Goal: Find specific page/section: Find specific page/section

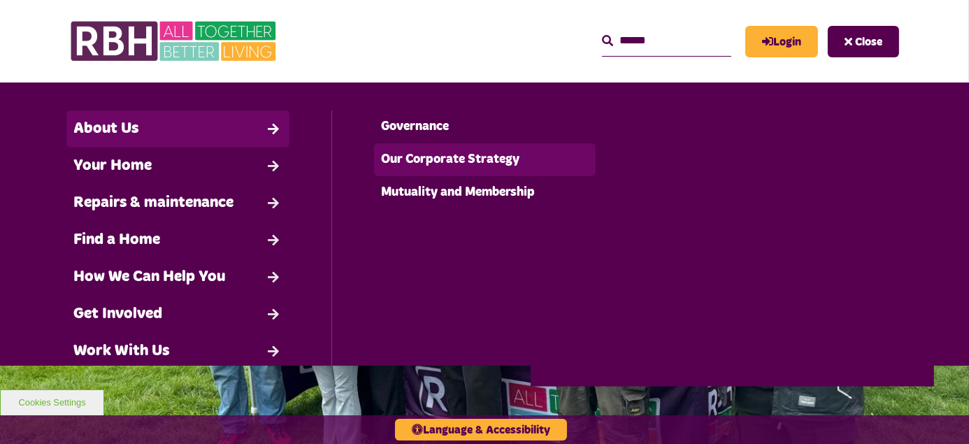
drag, startPoint x: 419, startPoint y: 161, endPoint x: 503, endPoint y: 161, distance: 83.9
click at [419, 161] on link "Our Corporate Strategy" at bounding box center [485, 159] width 222 height 33
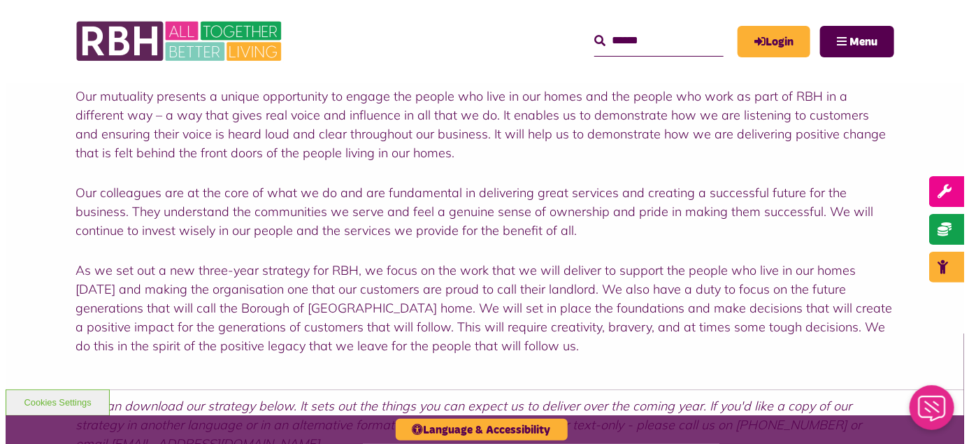
scroll to position [572, 0]
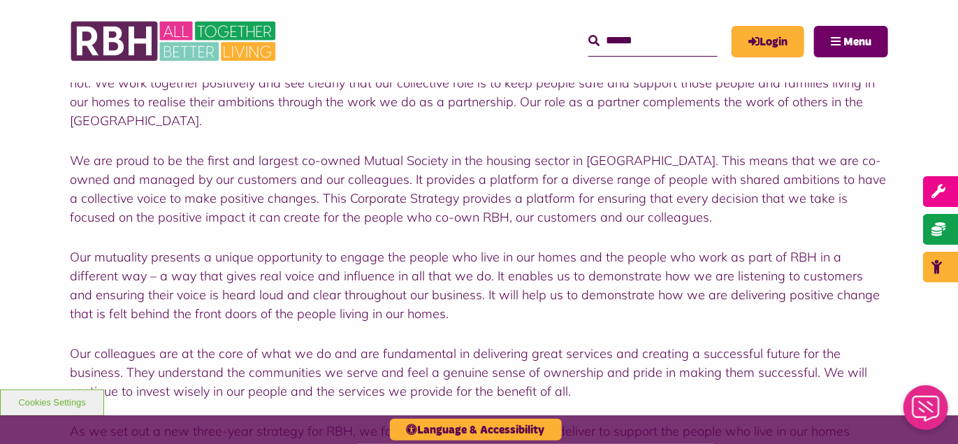
click at [834, 41] on button "Menu" at bounding box center [851, 41] width 74 height 31
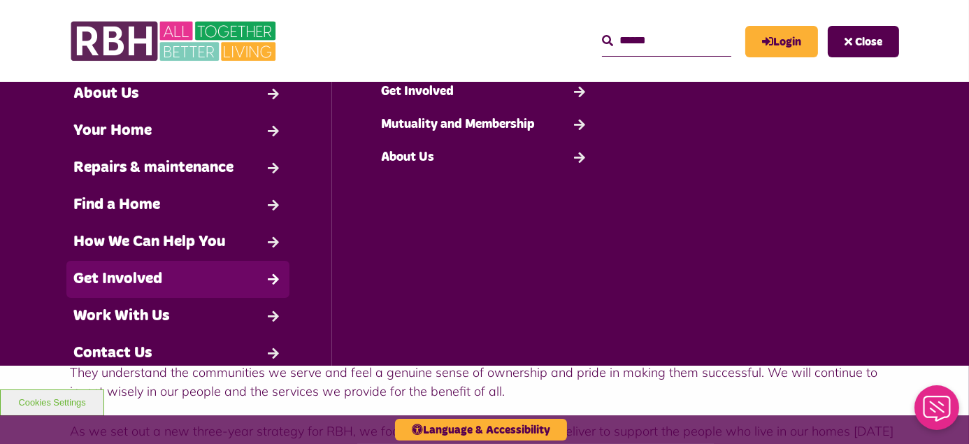
scroll to position [68, 0]
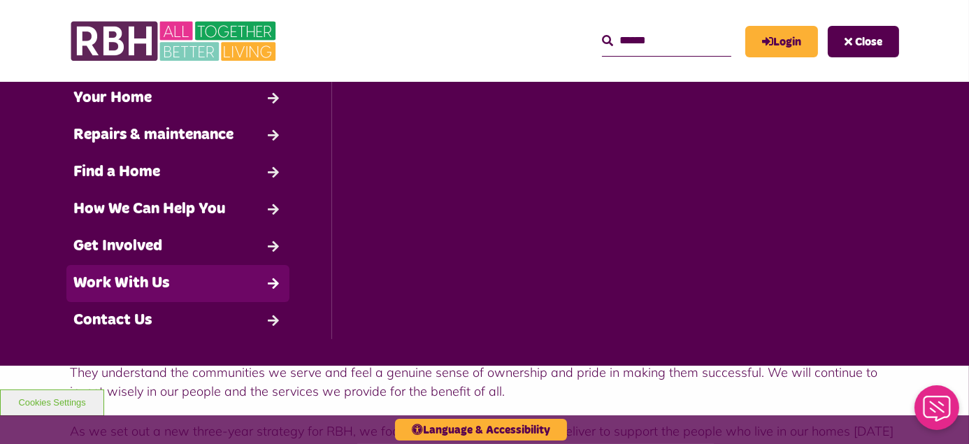
click at [270, 280] on link "Work With Us" at bounding box center [177, 283] width 223 height 37
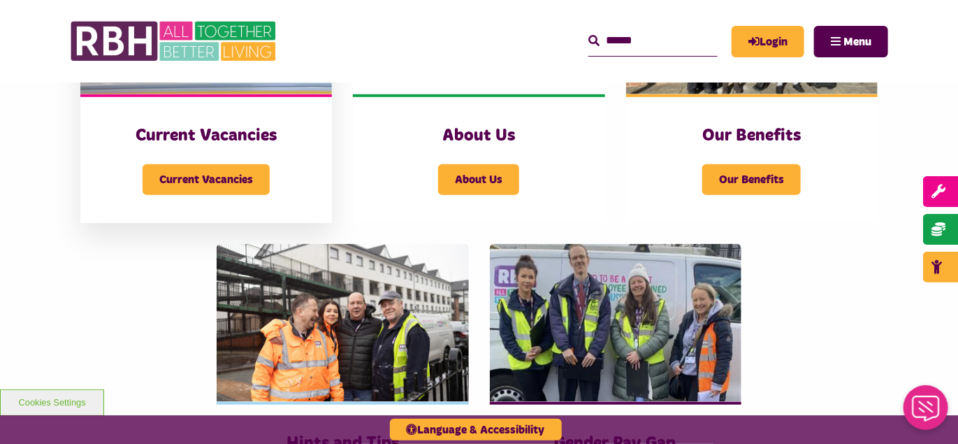
click at [157, 97] on div "Current Vacancies Current Vacancies" at bounding box center [206, 158] width 252 height 129
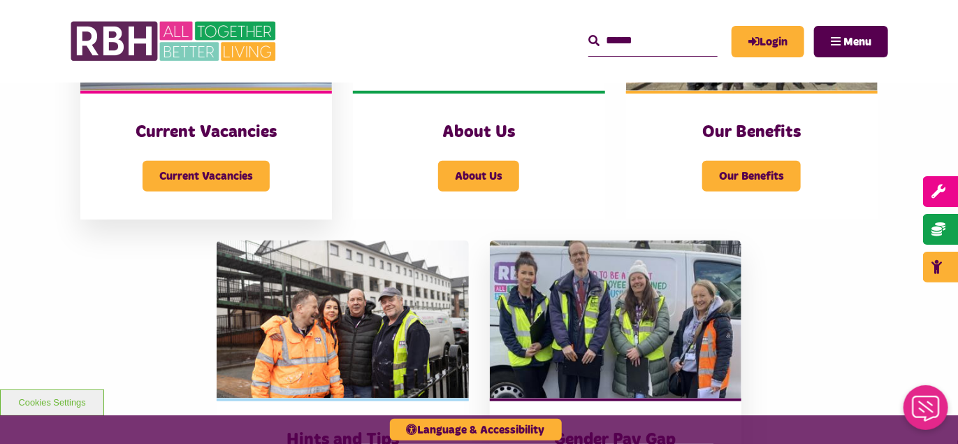
scroll to position [572, 0]
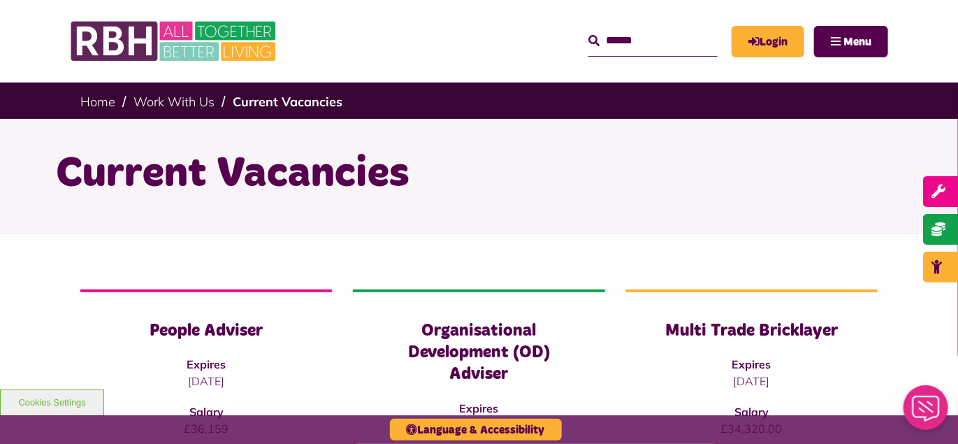
click at [645, 37] on input "Search" at bounding box center [653, 41] width 129 height 30
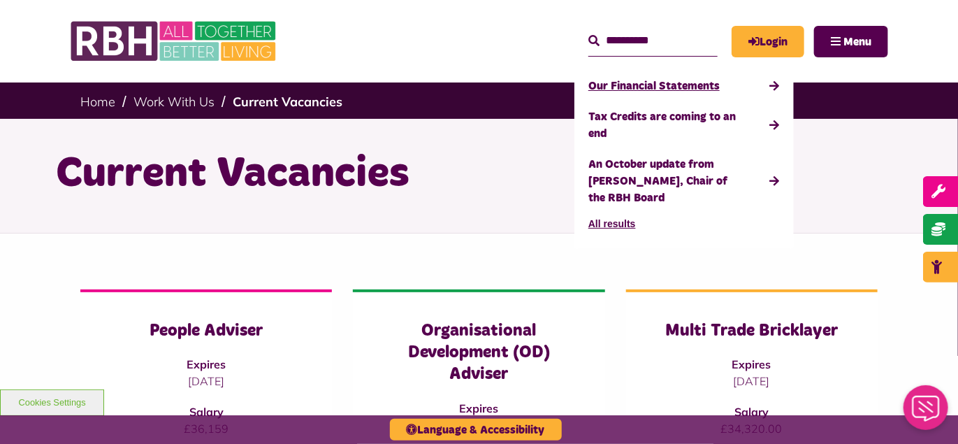
type input "*********"
click at [613, 87] on link "Our Financial Statements" at bounding box center [685, 86] width 192 height 31
